Goal: Task Accomplishment & Management: Use online tool/utility

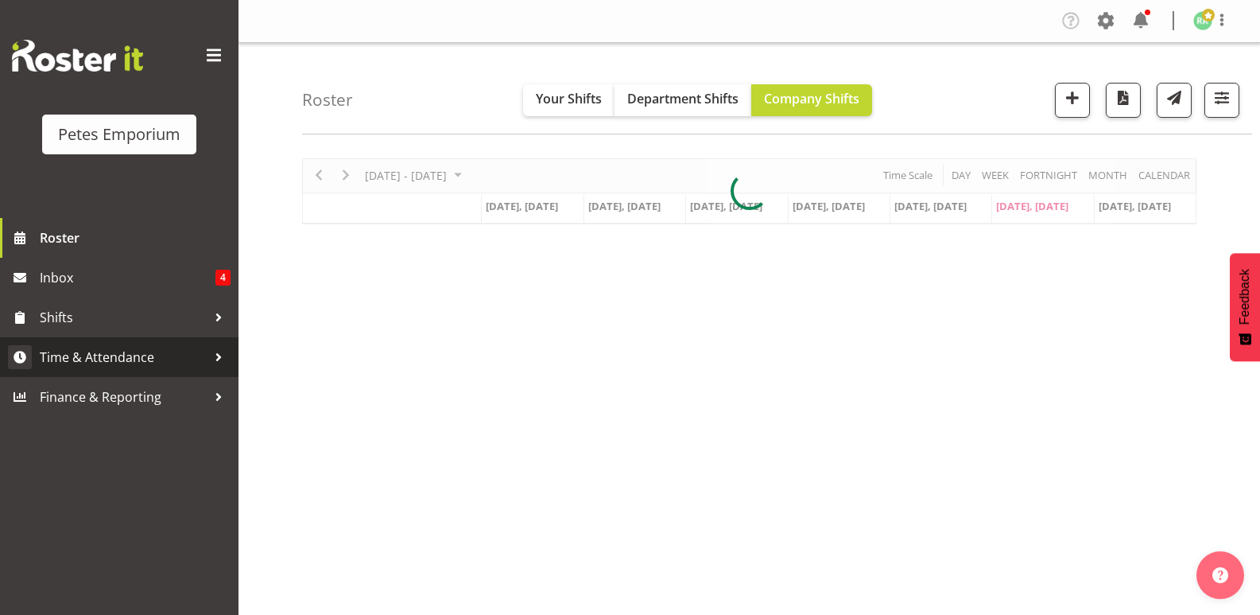
click at [137, 345] on span "Time & Attendance" at bounding box center [123, 357] width 167 height 24
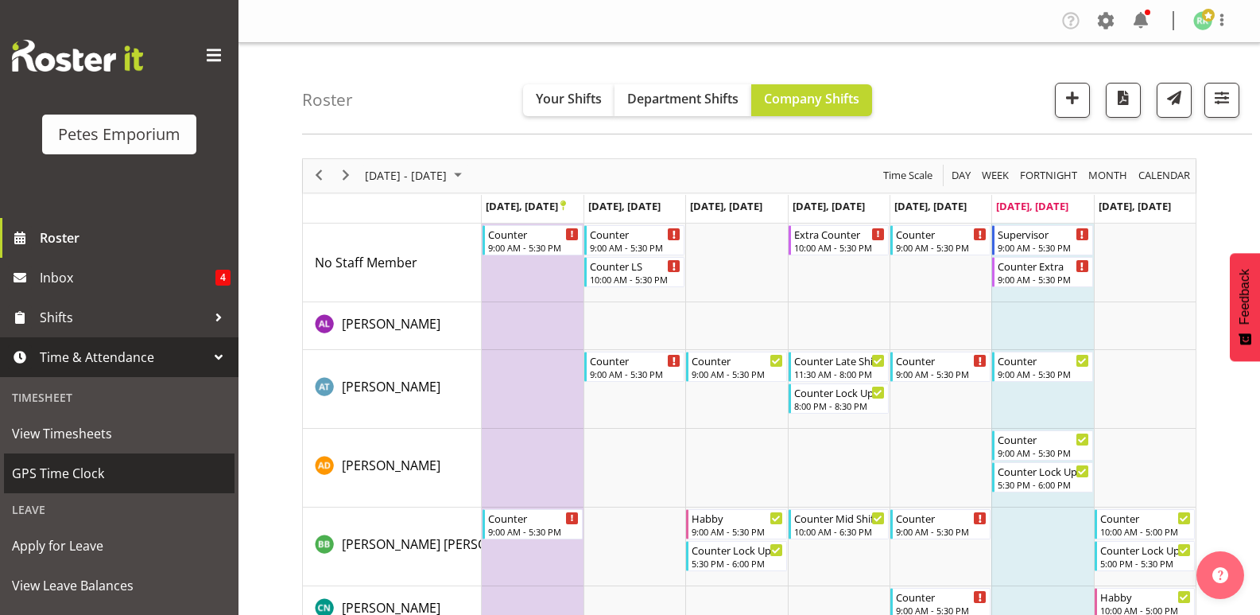
click at [73, 465] on span "GPS Time Clock" at bounding box center [119, 473] width 215 height 24
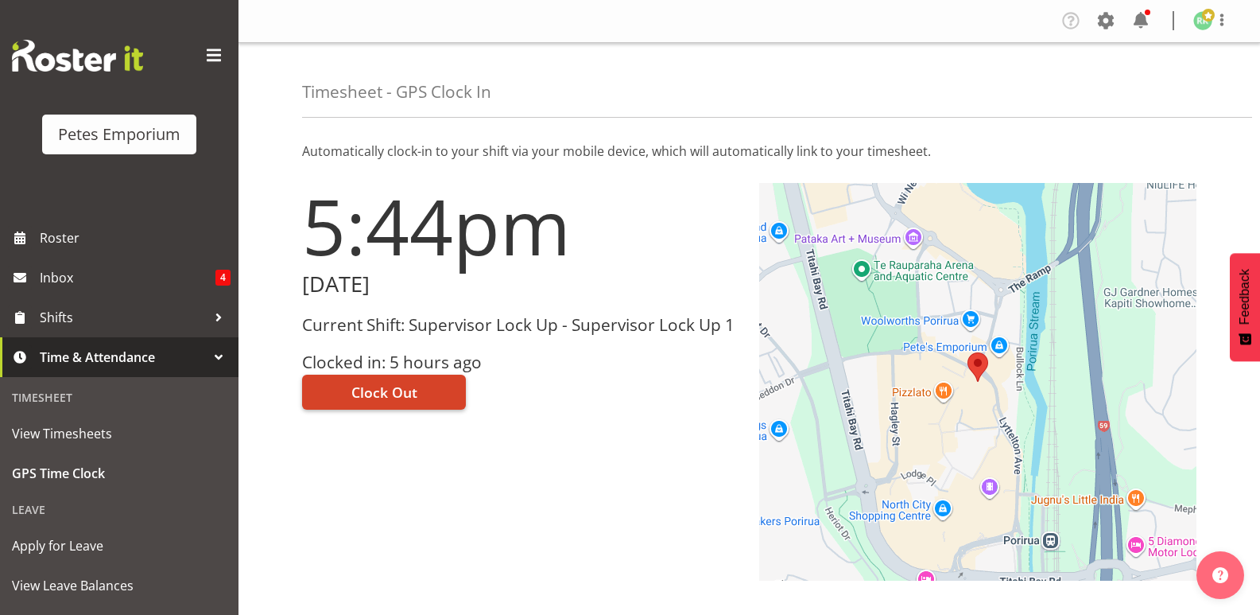
click at [426, 400] on button "Clock Out" at bounding box center [384, 391] width 164 height 35
